Goal: Contribute content: Add original content to the website for others to see

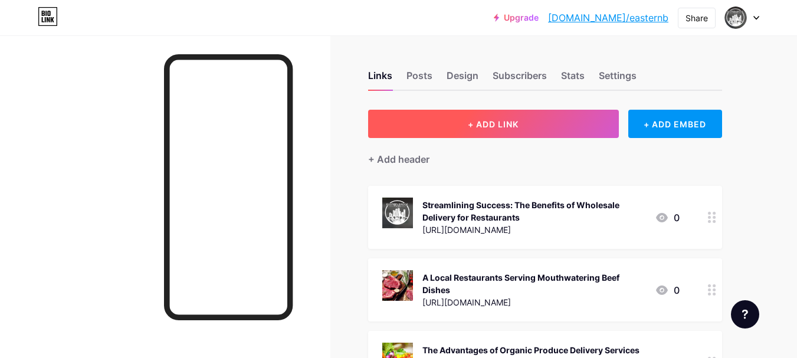
click at [540, 117] on button "+ ADD LINK" at bounding box center [493, 124] width 251 height 28
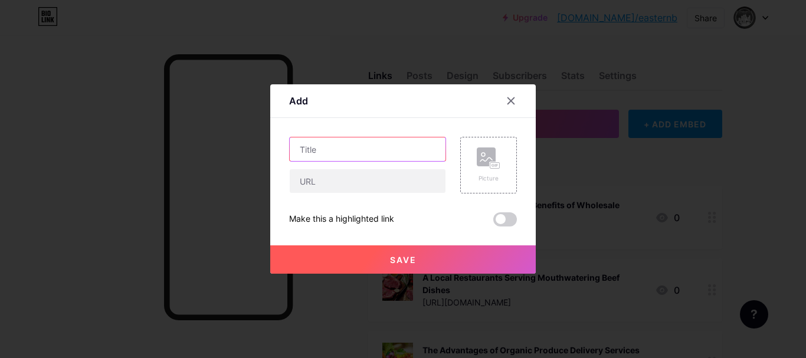
click at [361, 154] on input "text" at bounding box center [368, 149] width 156 height 24
paste input "Boosting Immunity in [GEOGRAPHIC_DATA]: How Organic Produce Delivery Supports B…"
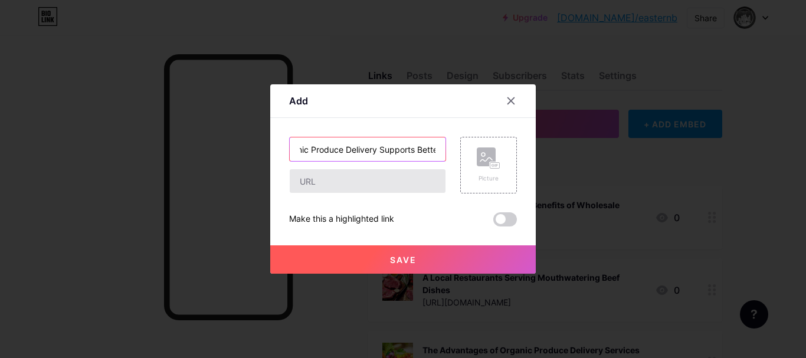
type input "Boosting Immunity in [GEOGRAPHIC_DATA]: How Organic Produce Delivery Supports B…"
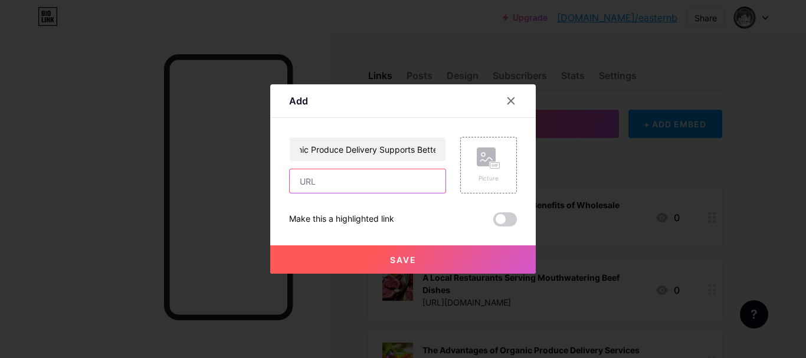
click at [314, 186] on input "text" at bounding box center [368, 181] width 156 height 24
paste input "[URL][DOMAIN_NAME]"
type input "[URL][DOMAIN_NAME]"
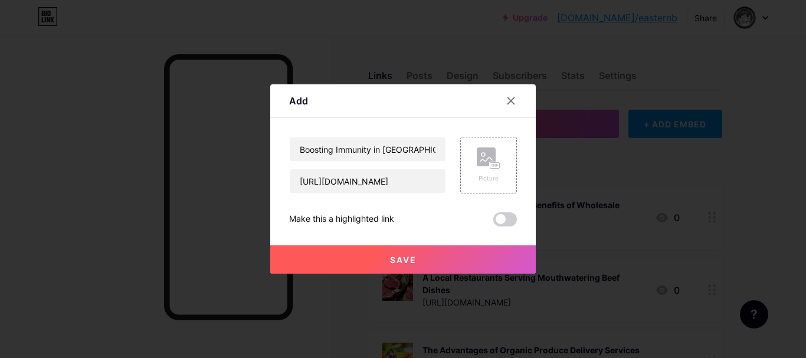
click at [382, 254] on button "Save" at bounding box center [403, 259] width 266 height 28
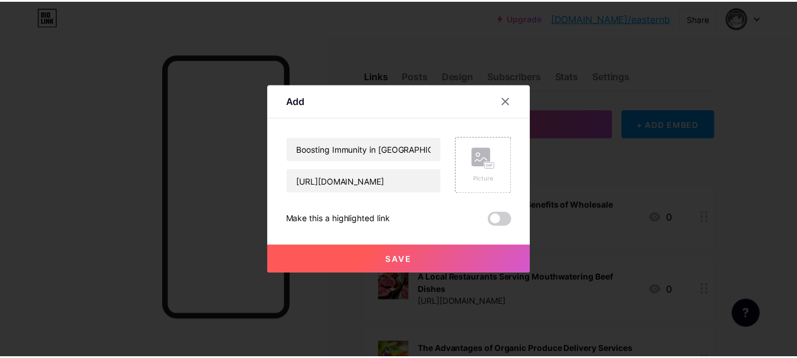
scroll to position [0, 0]
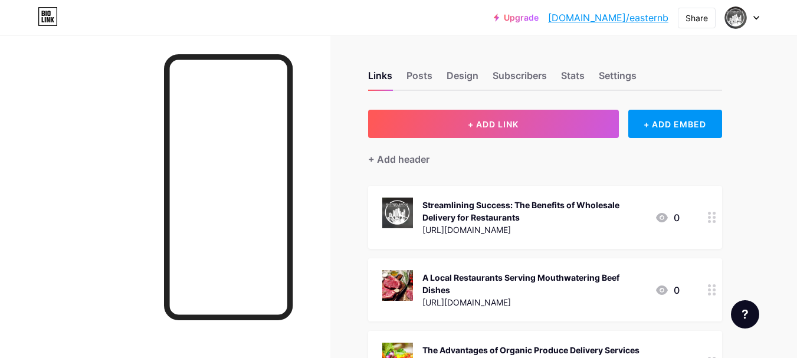
click at [692, 19] on div "Share" at bounding box center [697, 18] width 22 height 12
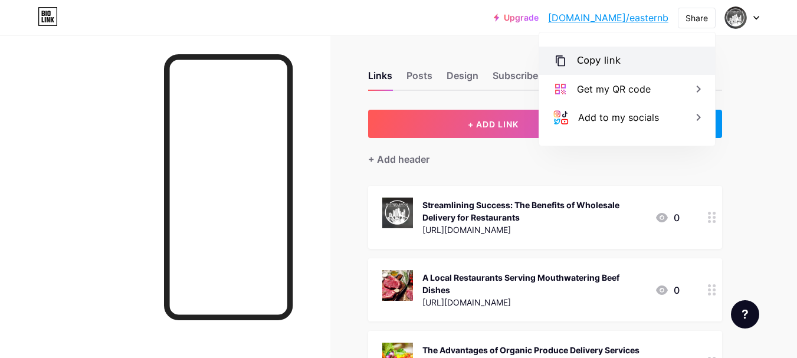
click at [586, 58] on div "Copy link" at bounding box center [599, 61] width 44 height 14
